Goal: Find specific page/section: Find specific page/section

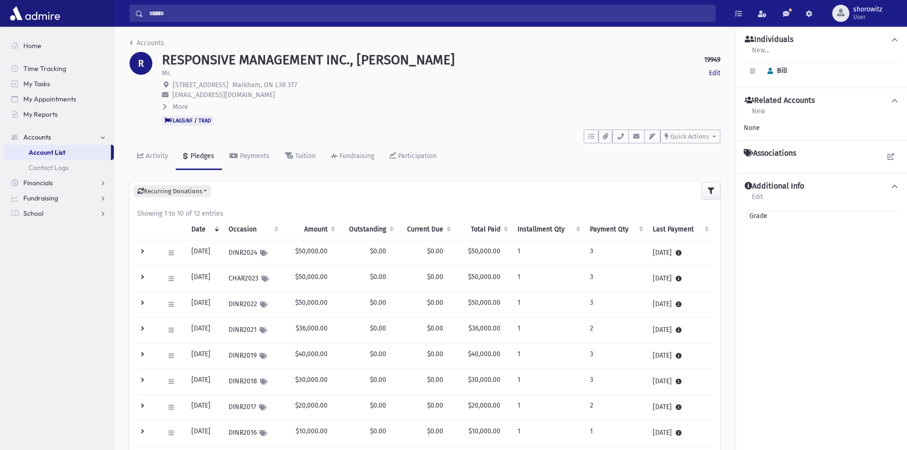
click at [174, 11] on input "Search" at bounding box center [429, 13] width 572 height 17
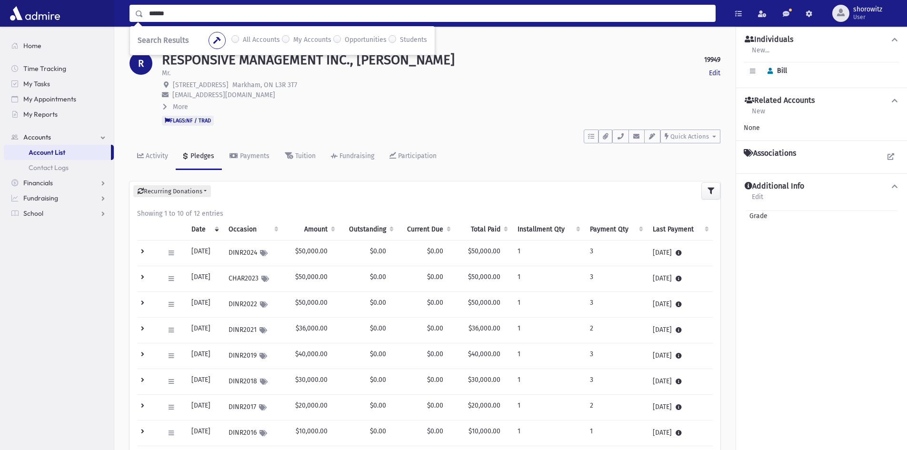
type input "******"
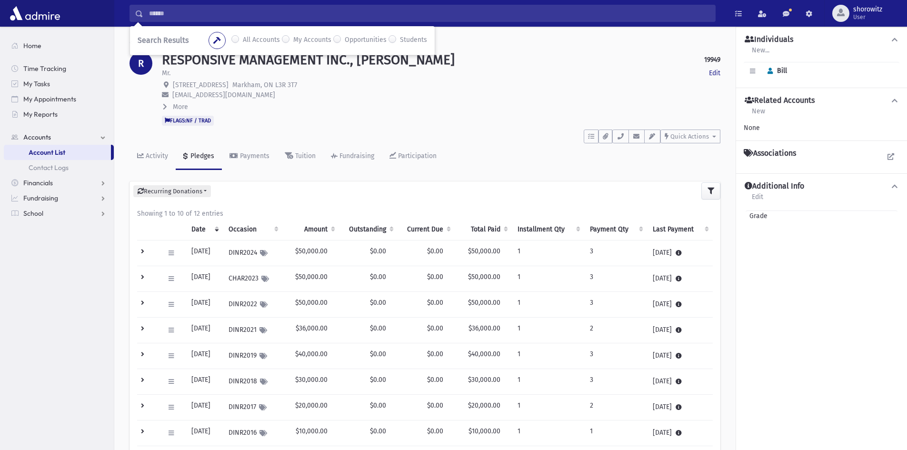
drag, startPoint x: 210, startPoint y: 96, endPoint x: 270, endPoint y: 96, distance: 59.5
click at [270, 96] on p "bill.dillane@responsivegroup.ca" at bounding box center [441, 95] width 558 height 10
copy span "responsivegroup.ca"
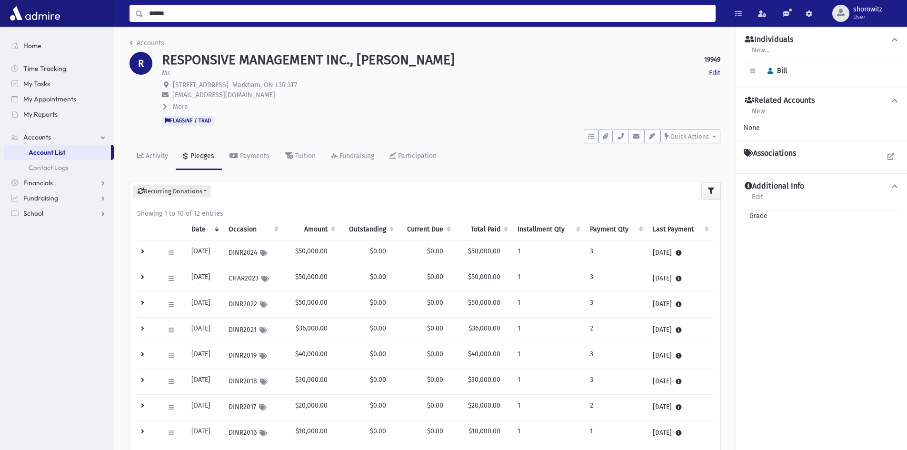
click at [215, 18] on input "******" at bounding box center [429, 13] width 572 height 17
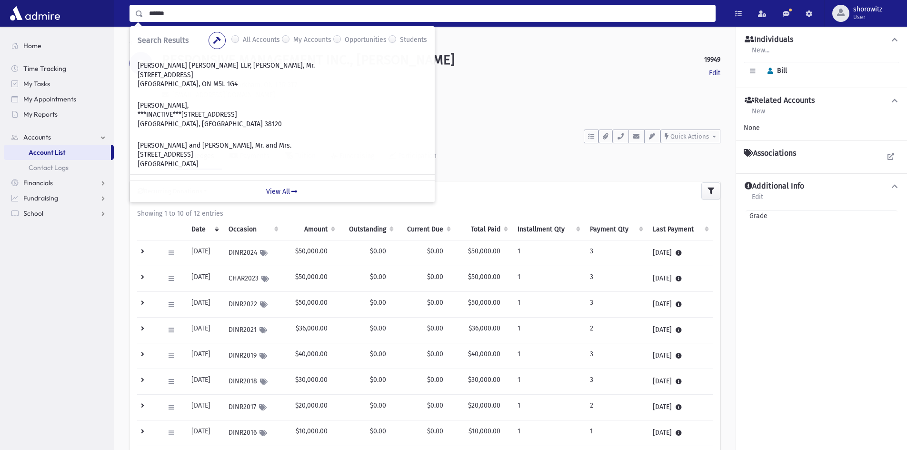
click at [186, 16] on input "******" at bounding box center [429, 13] width 572 height 17
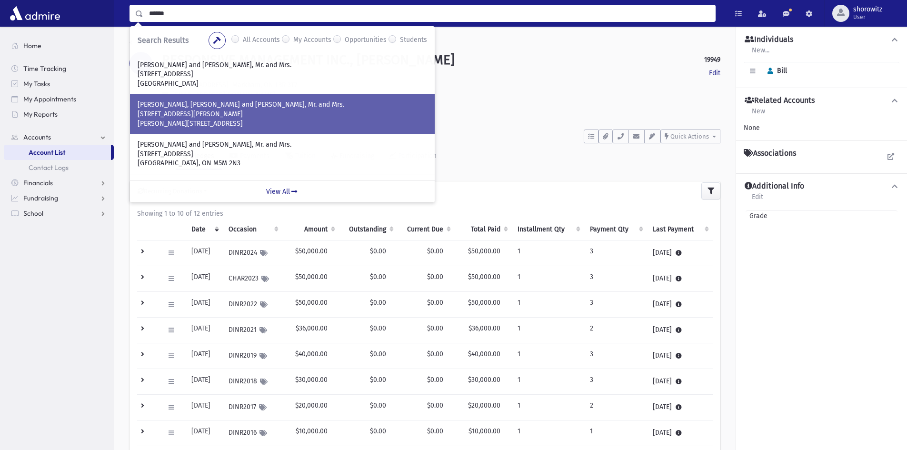
scroll to position [95, 0]
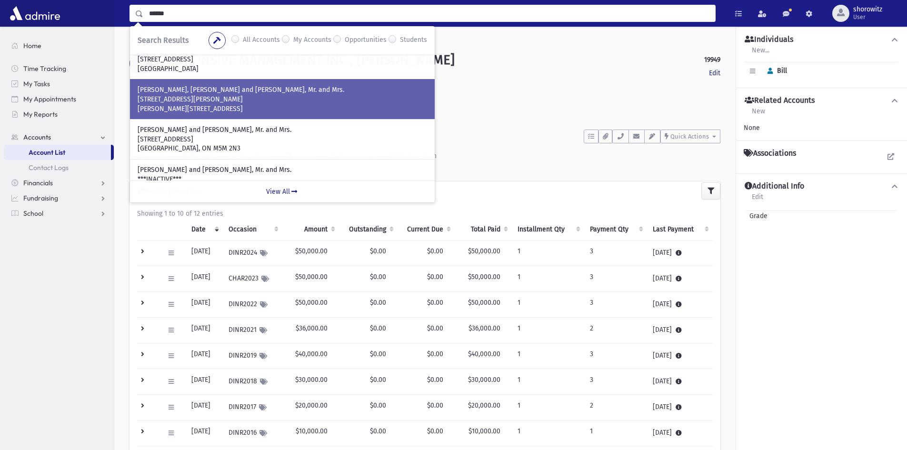
click at [191, 96] on p "[STREET_ADDRESS][PERSON_NAME]" at bounding box center [282, 100] width 289 height 10
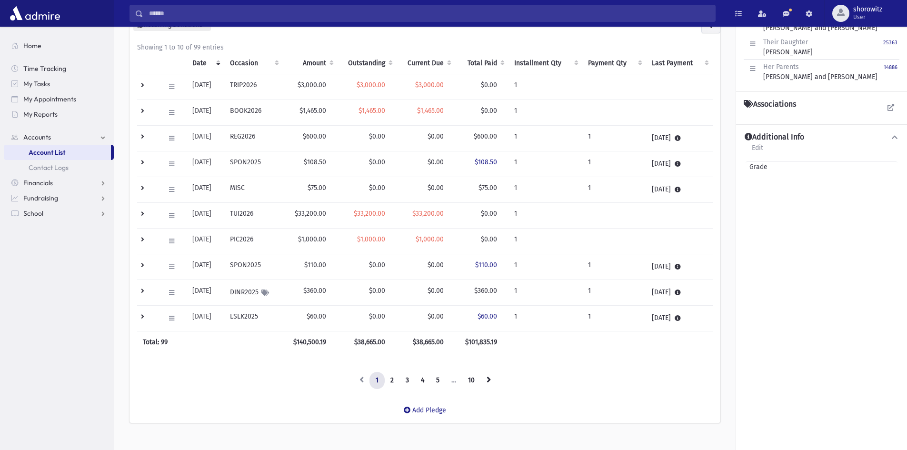
scroll to position [181, 0]
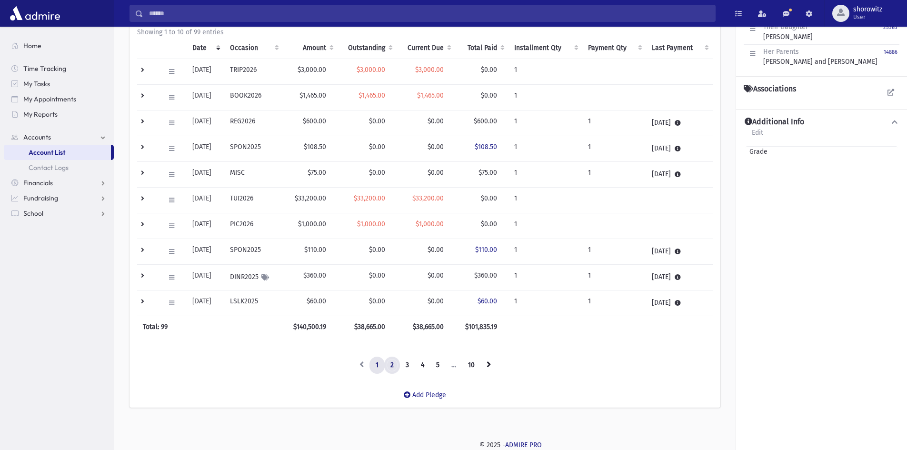
click at [392, 366] on link "2" at bounding box center [392, 365] width 16 height 17
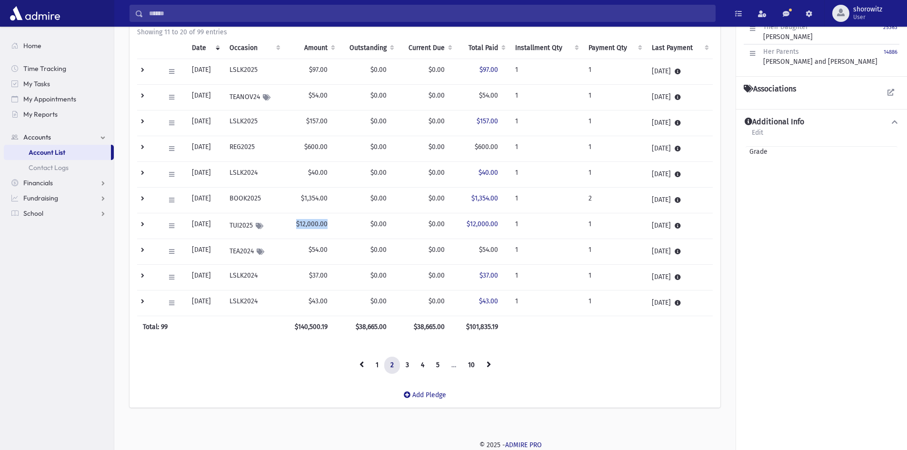
drag, startPoint x: 338, startPoint y: 224, endPoint x: 305, endPoint y: 223, distance: 33.3
click at [305, 223] on td "$12,000.00" at bounding box center [311, 226] width 54 height 26
click at [316, 227] on td "$12,000.00" at bounding box center [311, 226] width 54 height 26
click at [144, 224] on td at bounding box center [148, 226] width 22 height 26
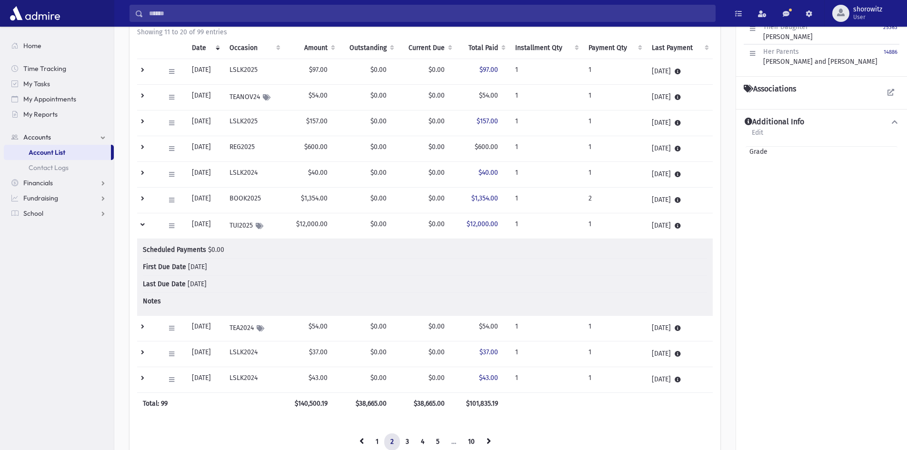
click at [143, 224] on td at bounding box center [148, 226] width 22 height 26
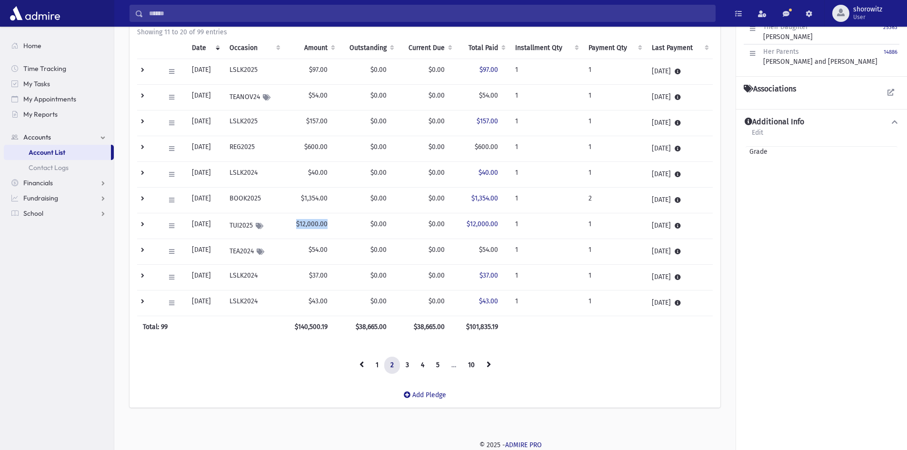
drag, startPoint x: 337, startPoint y: 223, endPoint x: 306, endPoint y: 223, distance: 30.9
click at [306, 223] on td "$12,000.00" at bounding box center [311, 226] width 54 height 26
click at [443, 226] on span "$0.00" at bounding box center [436, 224] width 16 height 8
click at [378, 363] on link "1" at bounding box center [376, 365] width 15 height 17
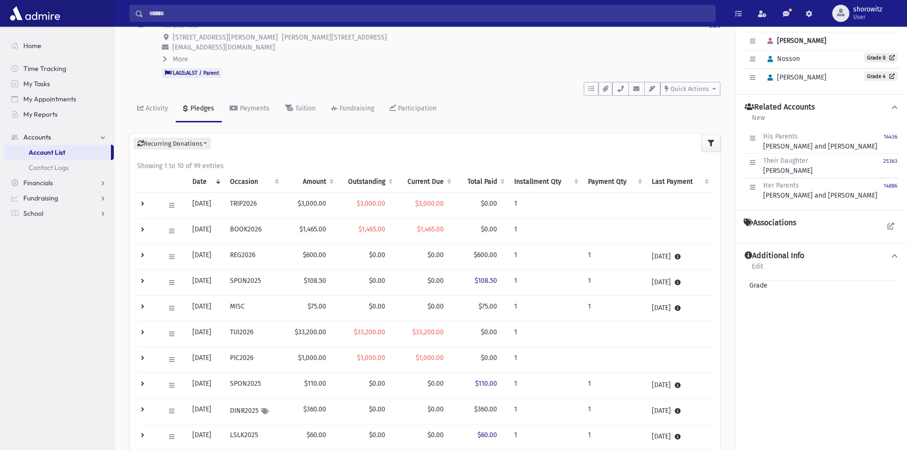
scroll to position [95, 0]
